Goal: Task Accomplishment & Management: Use online tool/utility

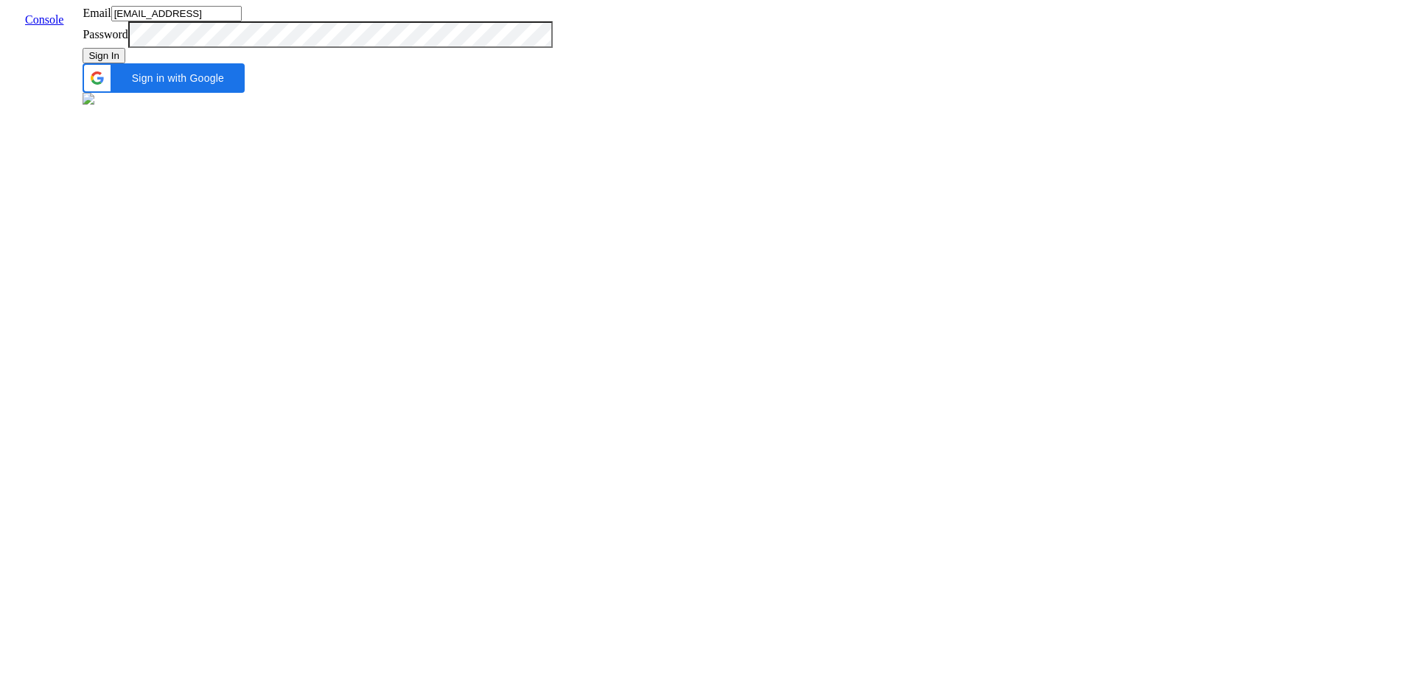
click at [417, 108] on div "Email [EMAIL_ADDRESS] Password Sign In Sign in with Google Sign in with Google.…" at bounding box center [318, 57] width 470 height 102
click at [125, 63] on button "Sign In" at bounding box center [104, 55] width 43 height 15
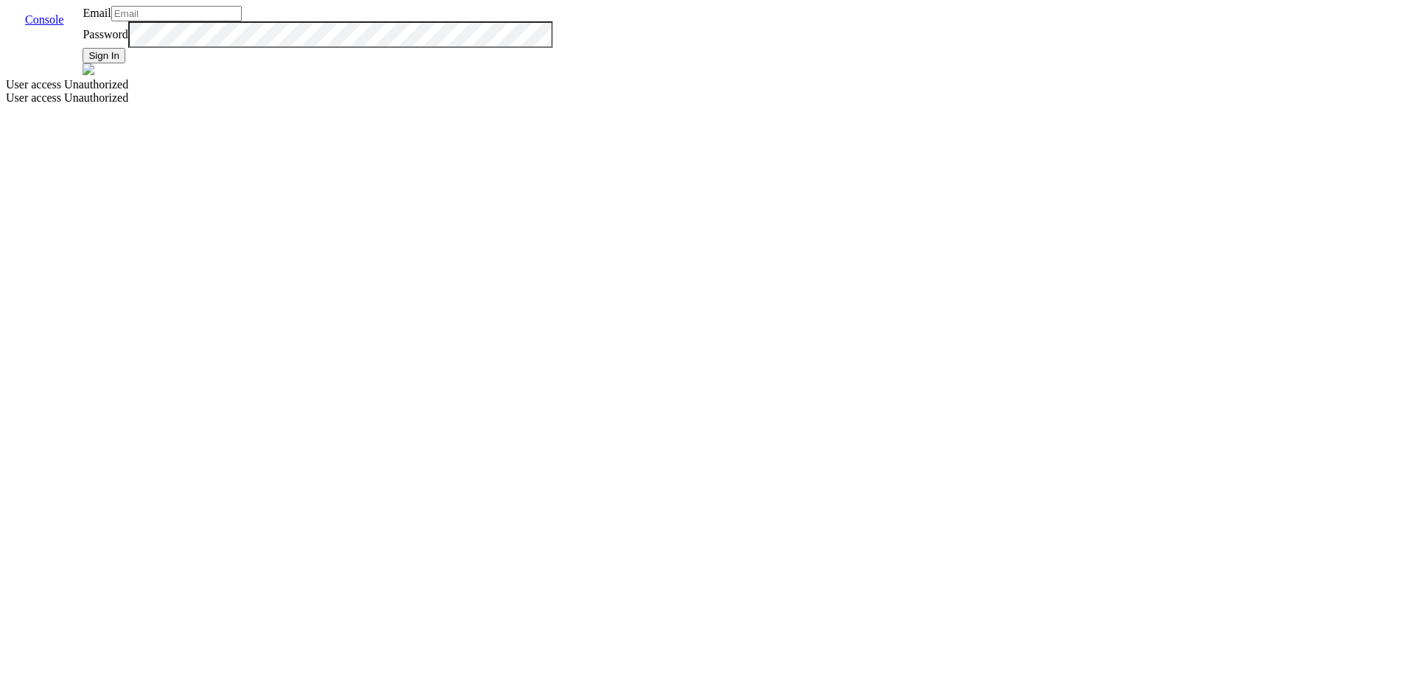
type input "[EMAIL_ADDRESS]"
click at [125, 63] on button "Sign In" at bounding box center [104, 55] width 43 height 15
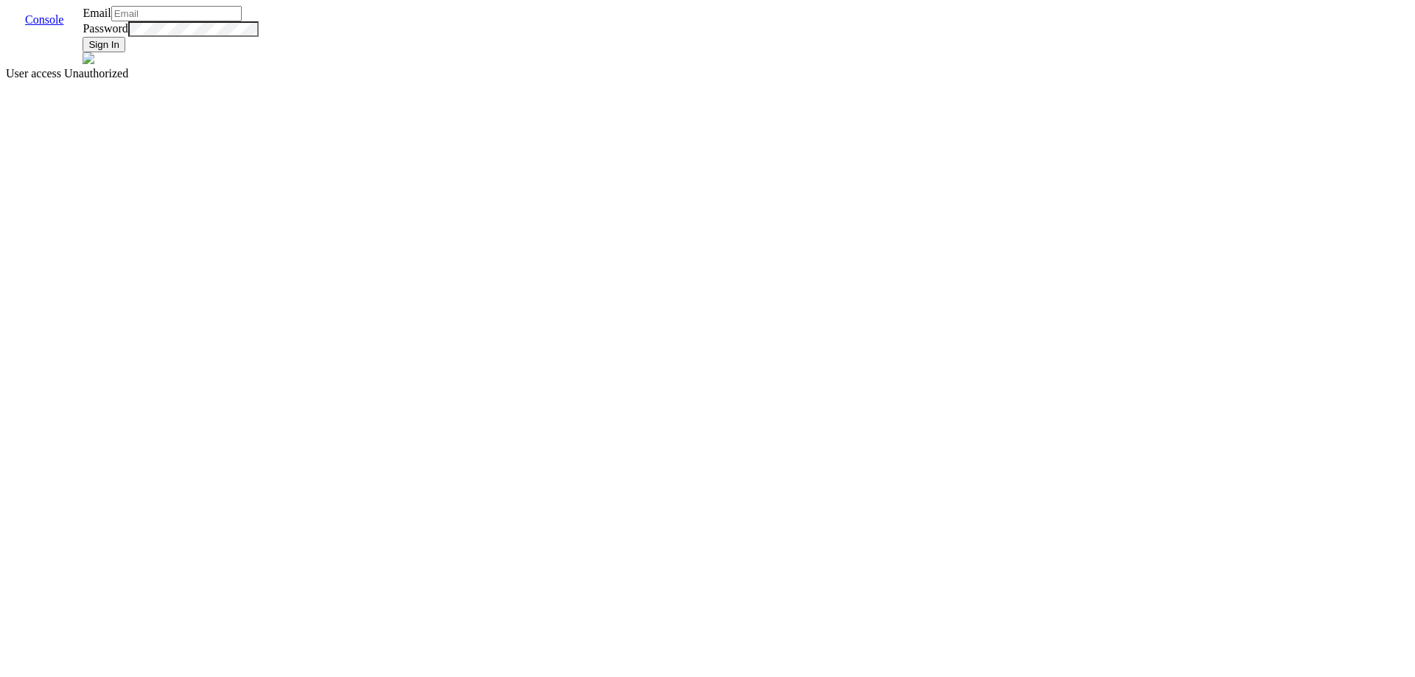
type input "[EMAIL_ADDRESS]"
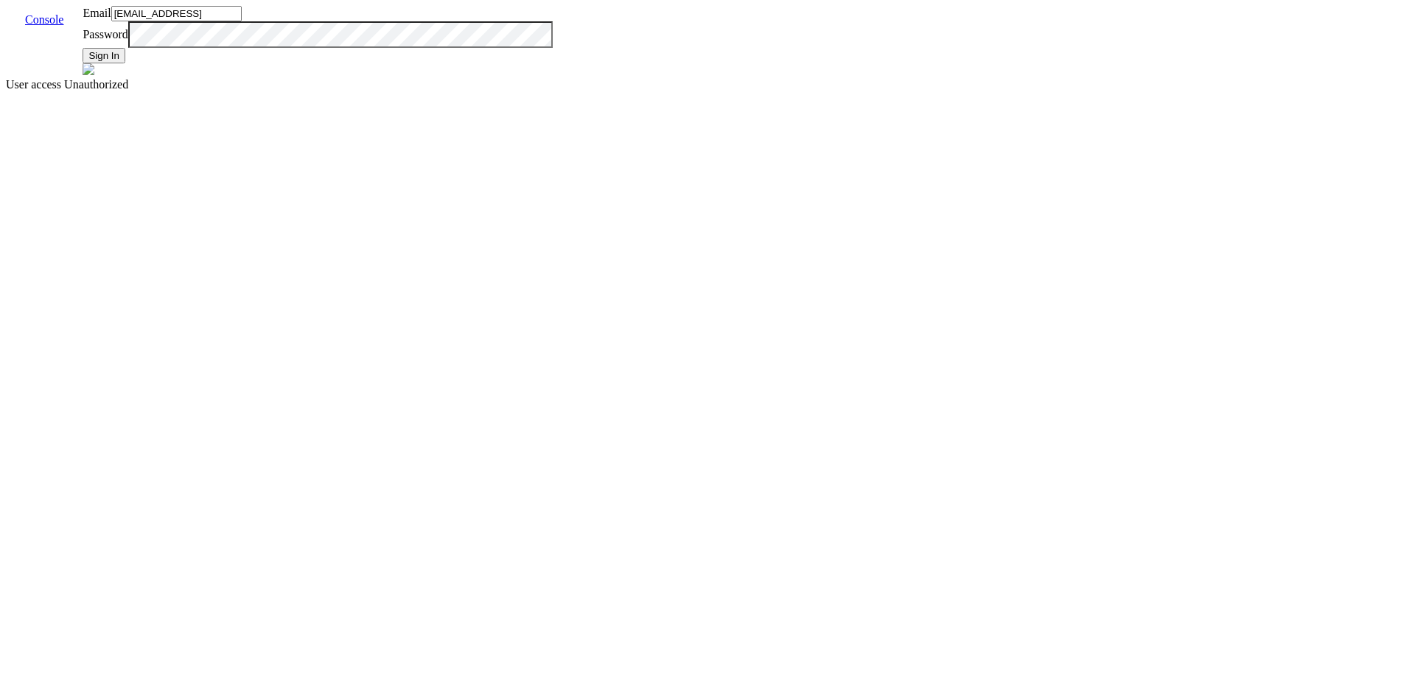
click at [125, 63] on button "Sign In" at bounding box center [104, 55] width 43 height 15
click at [242, 21] on input "[EMAIL_ADDRESS]" at bounding box center [176, 13] width 130 height 15
click at [125, 63] on button "Sign In" at bounding box center [104, 55] width 43 height 15
type input "[EMAIL_ADDRESS]"
click at [552, 108] on div "Email [EMAIL_ADDRESS] Password Sign In Sign in with Google Sign in with Google.…" at bounding box center [318, 57] width 470 height 102
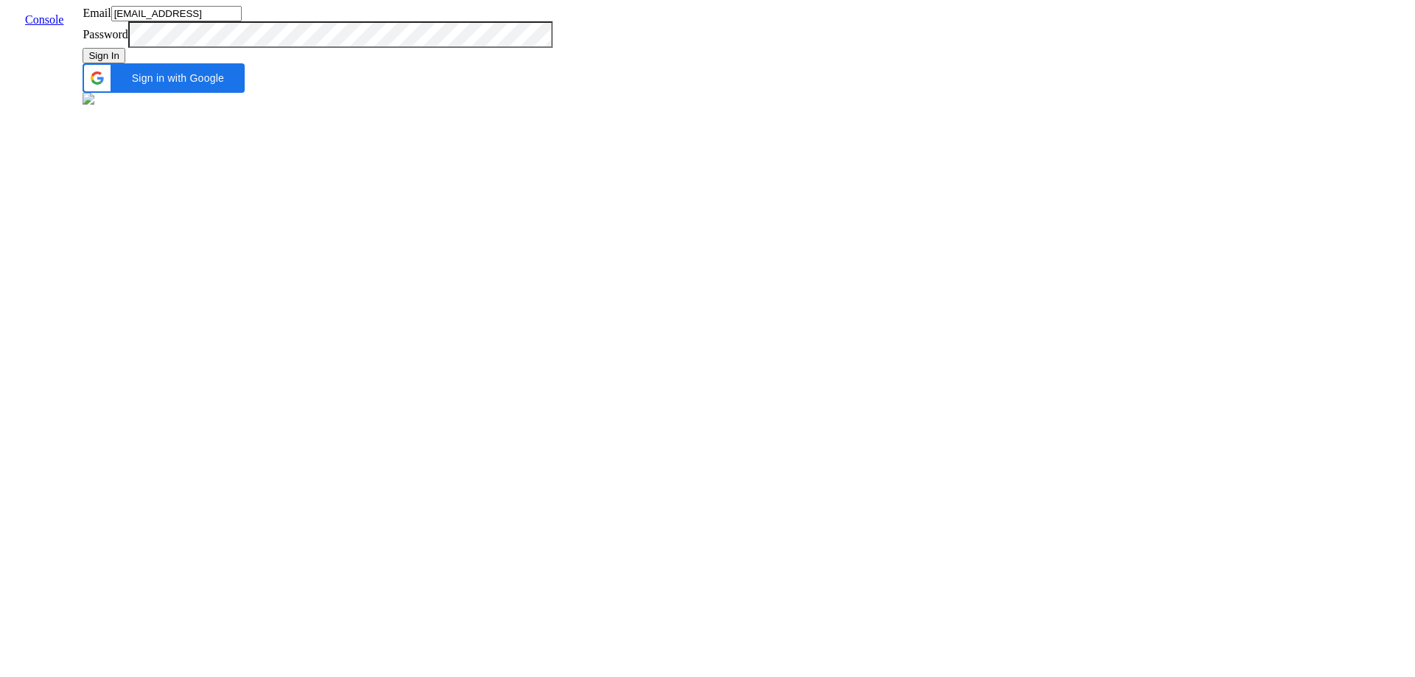
click at [552, 108] on div "Email [EMAIL_ADDRESS] Password Sign In Sign in with Google Sign in with Google.…" at bounding box center [318, 57] width 470 height 102
click at [125, 63] on button "Sign In" at bounding box center [104, 55] width 43 height 15
type input "[EMAIL_ADDRESS]"
click at [236, 84] on span "Sign in with Google" at bounding box center [177, 78] width 116 height 12
